Goal: Contribute content: Add original content to the website for others to see

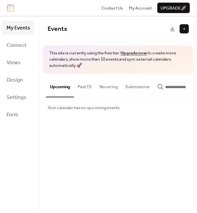
click at [186, 28] on button at bounding box center [184, 28] width 9 height 9
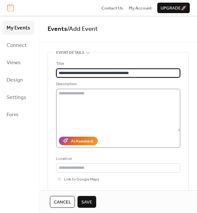
type input "**********"
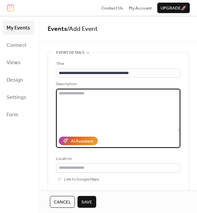
click at [81, 95] on textarea at bounding box center [118, 110] width 124 height 43
paste textarea "**********"
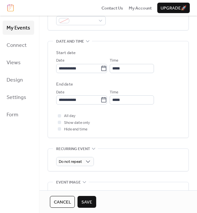
scroll to position [185, 0]
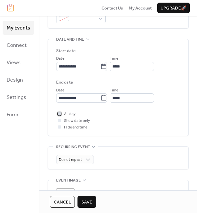
click at [60, 113] on div at bounding box center [59, 113] width 3 height 3
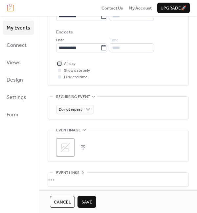
scroll to position [237, 0]
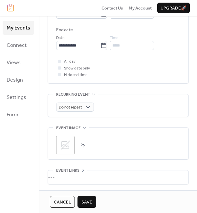
click at [65, 148] on icon at bounding box center [65, 145] width 11 height 11
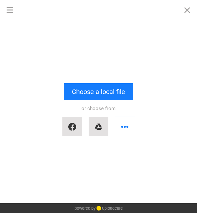
scroll to position [0, 0]
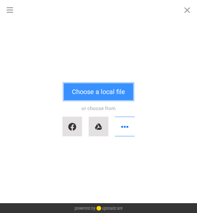
click at [100, 91] on button "Choose a local file" at bounding box center [99, 91] width 70 height 17
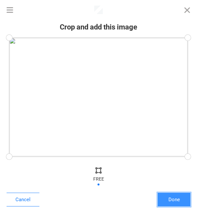
click at [174, 201] on button "Done" at bounding box center [174, 200] width 33 height 14
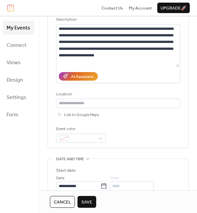
scroll to position [6, 0]
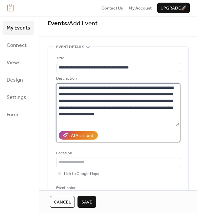
click at [159, 102] on textarea at bounding box center [117, 104] width 123 height 43
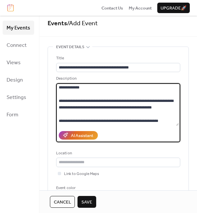
scroll to position [656, 0]
click at [169, 120] on textarea at bounding box center [117, 104] width 123 height 43
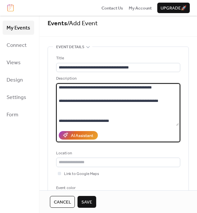
type textarea "**********"
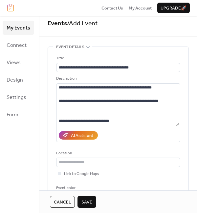
click at [87, 201] on span "Save" at bounding box center [86, 202] width 11 height 7
